Goal: Information Seeking & Learning: Stay updated

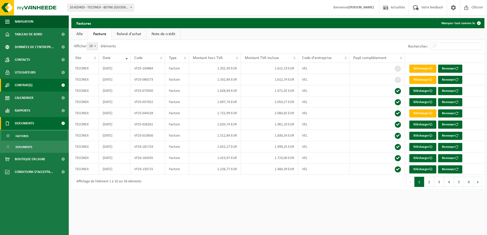
click at [26, 87] on span "Contrat(s)" at bounding box center [24, 85] width 18 height 13
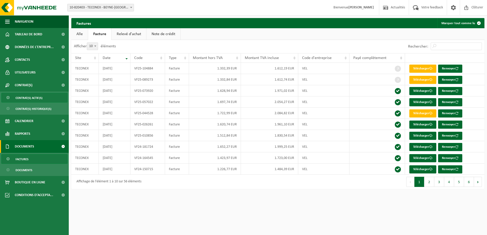
click at [27, 97] on span "Contrat(s) actif(s)" at bounding box center [29, 98] width 27 height 10
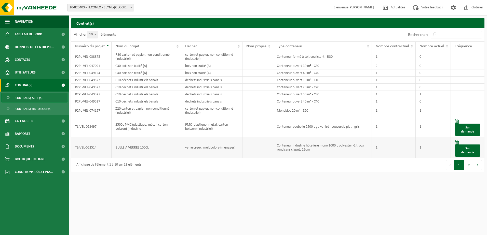
click at [147, 147] on td "BULLE A VERRES 1000L" at bounding box center [147, 147] width 70 height 21
drag, startPoint x: 147, startPoint y: 147, endPoint x: 157, endPoint y: 152, distance: 11.2
click at [157, 152] on td "BULLE A VERRES 1000L" at bounding box center [147, 147] width 70 height 21
click at [476, 164] on button "Suivant" at bounding box center [478, 165] width 8 height 10
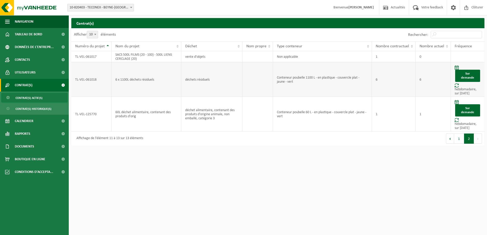
click at [390, 79] on td "6" at bounding box center [394, 79] width 44 height 35
click at [293, 83] on td "Conteneur poubelle 1100 L - en plastique - couvercle plat - jaune - vert" at bounding box center [322, 79] width 99 height 35
click at [277, 75] on td "Conteneur poubelle 1100 L - en plastique - couvercle plat - jaune - vert" at bounding box center [322, 79] width 99 height 35
click at [28, 161] on span "Boutique en ligne" at bounding box center [30, 159] width 31 height 13
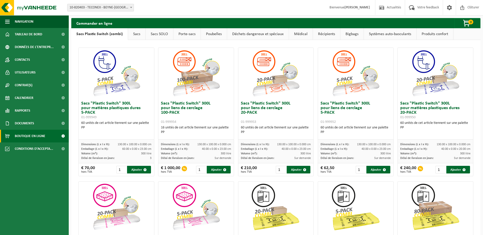
click at [246, 36] on link "Déchets dangereux et spéciaux" at bounding box center [258, 34] width 62 height 12
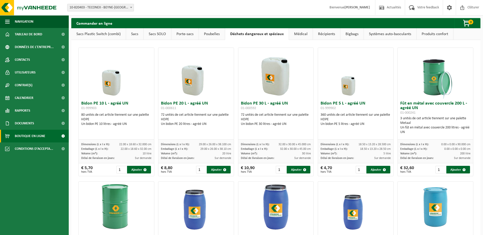
click at [210, 35] on link "Poubelles" at bounding box center [212, 34] width 26 height 12
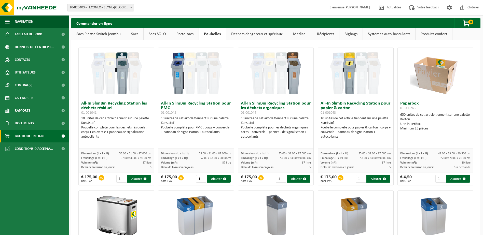
click at [252, 35] on link "Déchets dangereux et spéciaux" at bounding box center [257, 34] width 62 height 12
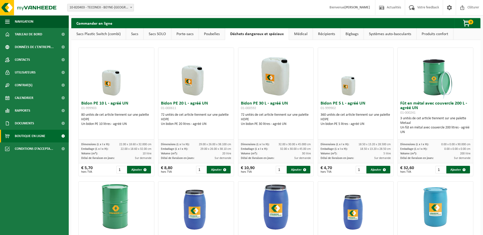
click at [291, 35] on link "Médical" at bounding box center [301, 34] width 24 height 12
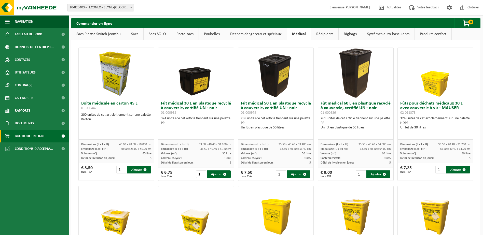
click at [323, 36] on link "Récipients" at bounding box center [324, 34] width 27 height 12
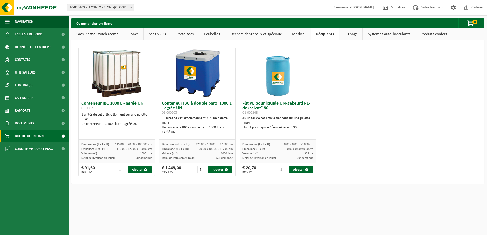
click at [295, 34] on link "Médical" at bounding box center [299, 34] width 24 height 12
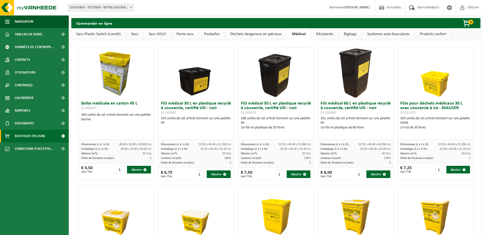
click at [320, 34] on link "Récipients" at bounding box center [324, 34] width 27 height 12
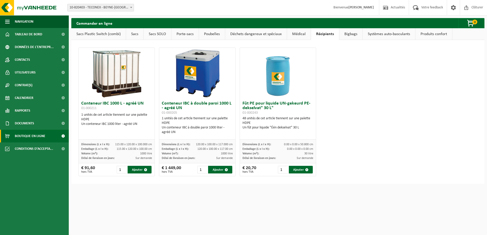
click at [350, 36] on link "Bigbags" at bounding box center [350, 34] width 23 height 12
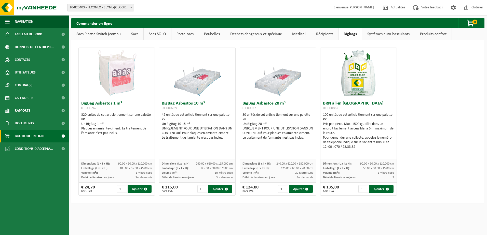
click at [367, 34] on link "Systèmes auto-basculants" at bounding box center [388, 34] width 52 height 12
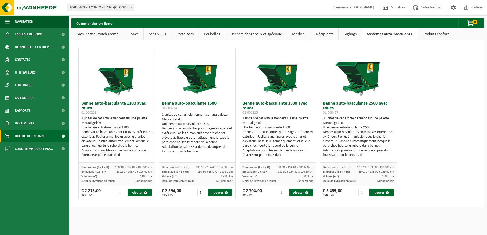
click at [443, 35] on link "Produits confort" at bounding box center [435, 34] width 37 height 12
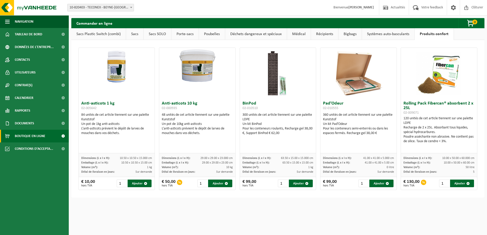
click at [388, 34] on link "Systèmes auto-basculants" at bounding box center [388, 34] width 52 height 12
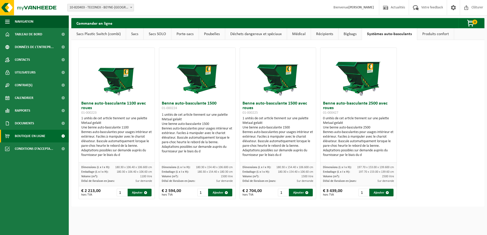
click at [239, 34] on link "Déchets dangereux et spéciaux" at bounding box center [256, 34] width 62 height 12
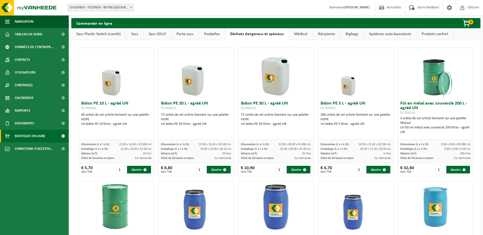
click at [107, 37] on link "Sacs Plastic Switch (combi)" at bounding box center [98, 34] width 55 height 12
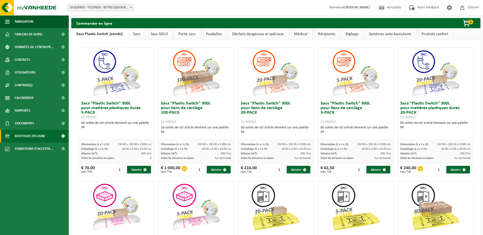
click at [214, 33] on link "Poubelles" at bounding box center [214, 34] width 26 height 12
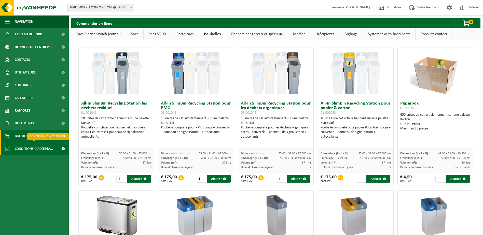
click at [24, 147] on span "Conditions d'accepta..." at bounding box center [34, 149] width 38 height 13
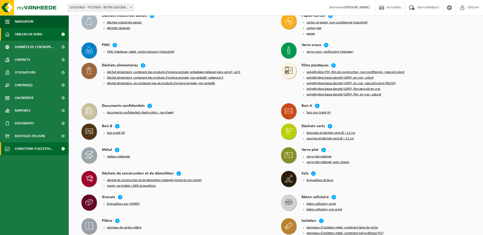
scroll to position [102, 0]
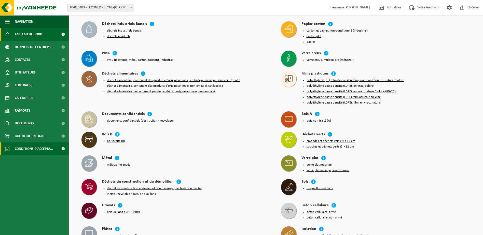
click at [27, 34] on span "Tableau de bord" at bounding box center [29, 34] width 28 height 13
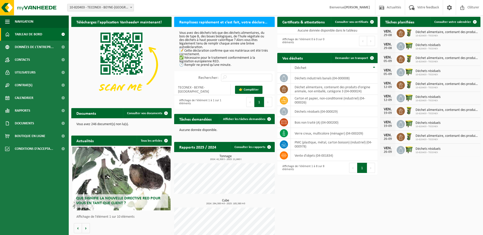
scroll to position [9, 0]
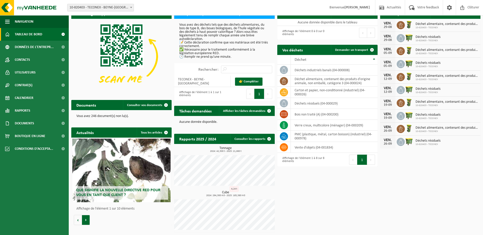
click at [86, 222] on button "Volgende" at bounding box center [86, 220] width 8 height 10
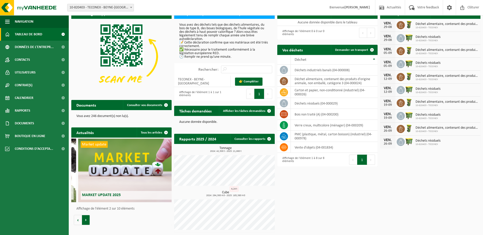
scroll to position [0, 100]
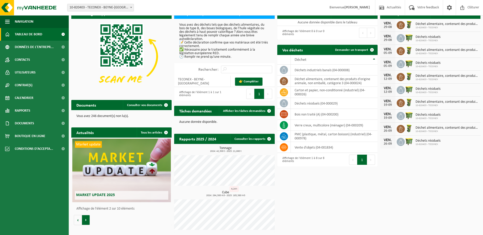
click at [86, 222] on button "Volgende" at bounding box center [86, 220] width 8 height 10
click at [85, 222] on button "Volgende" at bounding box center [86, 220] width 8 height 10
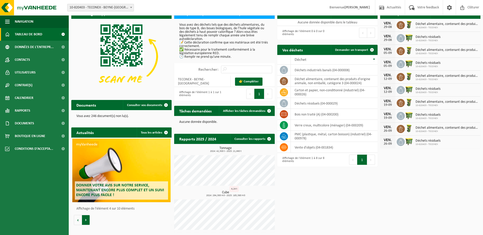
scroll to position [0, 301]
click at [85, 222] on button "Volgende" at bounding box center [86, 220] width 8 height 10
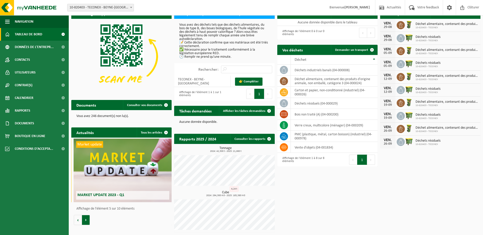
scroll to position [0, 402]
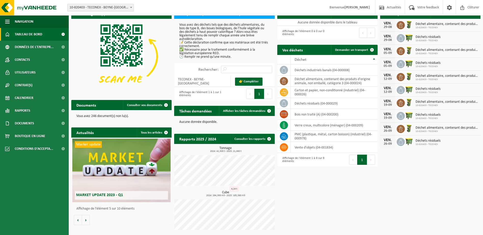
click at [100, 173] on div "Market update Market update 2023 - Q1" at bounding box center [121, 171] width 98 height 64
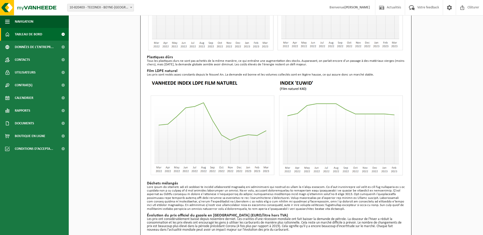
scroll to position [280, 0]
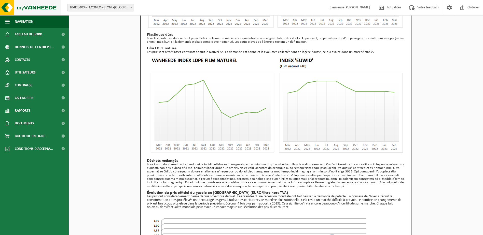
click at [20, 8] on img at bounding box center [30, 7] width 61 height 15
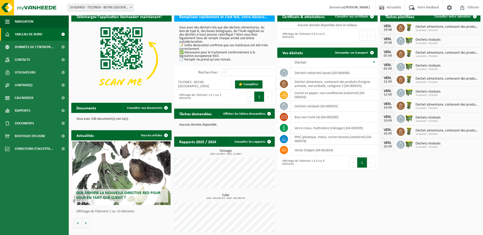
scroll to position [9, 0]
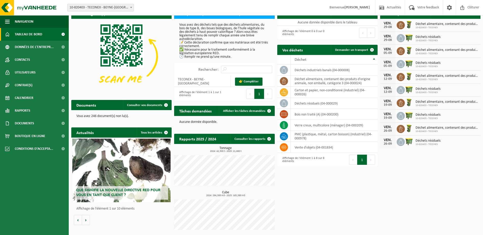
click at [90, 221] on div "Que signifie la nouvelle directive RED pour vous en tant que client ? Market up…" at bounding box center [121, 182] width 100 height 88
click at [87, 220] on button "Volgende" at bounding box center [86, 220] width 8 height 10
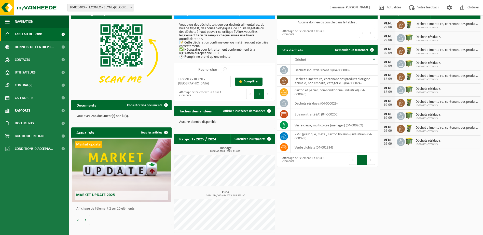
scroll to position [0, 100]
click at [120, 164] on div "Market update Market update 2025" at bounding box center [121, 171] width 98 height 64
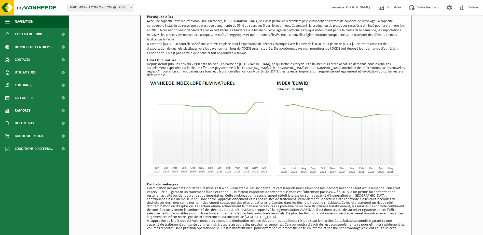
scroll to position [332, 0]
